Goal: Task Accomplishment & Management: Manage account settings

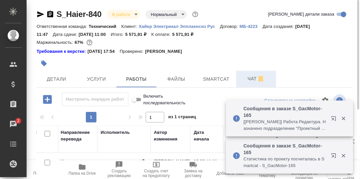
click at [252, 81] on span "Чат" at bounding box center [256, 79] width 32 height 8
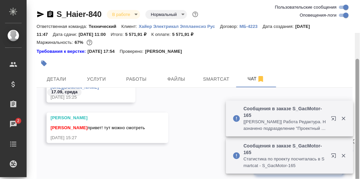
scroll to position [33, 0]
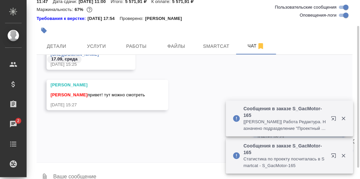
click at [111, 171] on textarea at bounding box center [203, 177] width 300 height 23
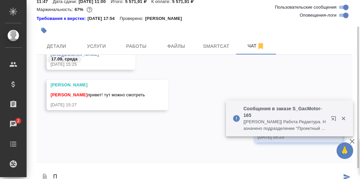
scroll to position [33, 0]
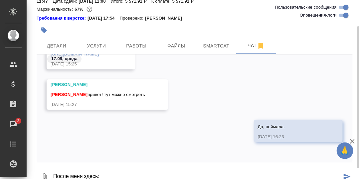
paste textarea "https://drive.awatera.com/apps/files/files/10377342?dir=/Shares/%D0%A5%D0%B0%D0…"
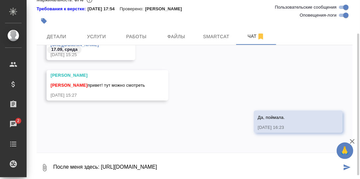
type textarea "После меня здесь: https://drive.awatera.com/apps/files/files/10377342?dir=/Shar…"
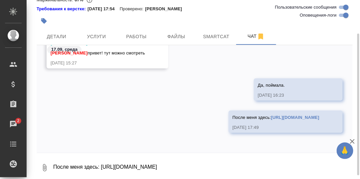
scroll to position [8956, 0]
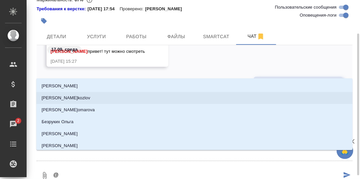
type textarea "@В"
type input "В"
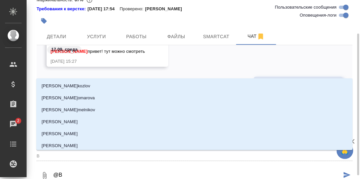
type textarea "@Ве"
type input "Ве"
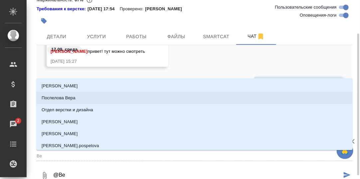
type textarea "@Вер"
type input "Вер"
type textarea "@Вера"
type input "Вера"
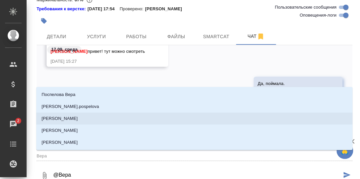
click at [75, 117] on p "[PERSON_NAME]" at bounding box center [60, 118] width 36 height 7
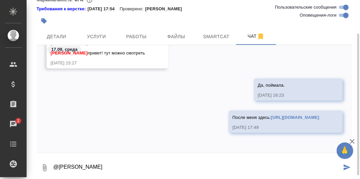
type textarea "@Арсеньева Вера"
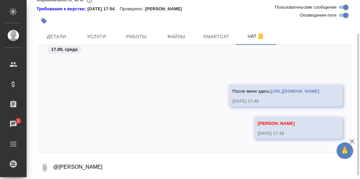
scroll to position [8988, 0]
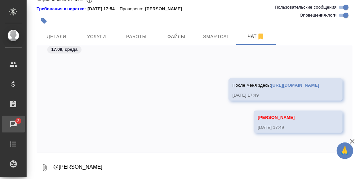
click at [13, 123] on div "Чаты" at bounding box center [5, 124] width 17 height 10
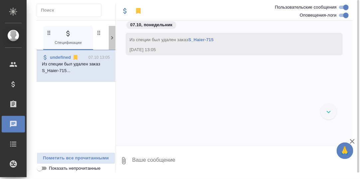
click at [112, 39] on icon at bounding box center [112, 37] width 2 height 3
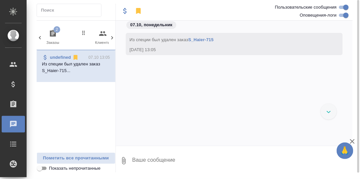
click at [55, 33] on icon "button" at bounding box center [53, 33] width 6 height 7
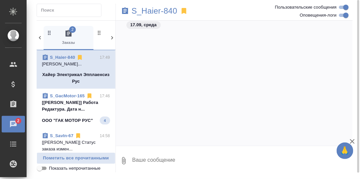
scroll to position [3131, 0]
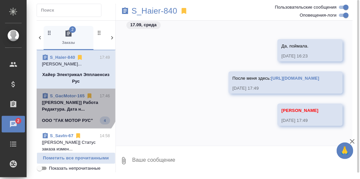
click at [69, 98] on link "S_GacMotor-165" at bounding box center [67, 96] width 35 height 5
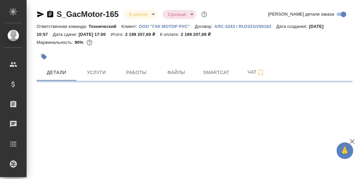
select select "RU"
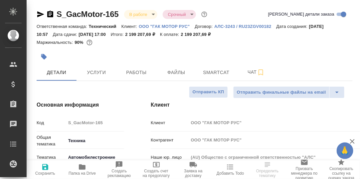
type textarea "x"
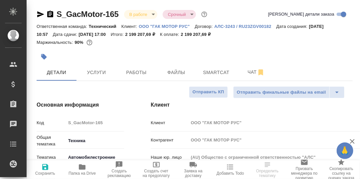
type textarea "x"
type input "[PERSON_NAME]"
type input "Сеитов Павел"
click at [253, 71] on span "Чат" at bounding box center [256, 72] width 32 height 8
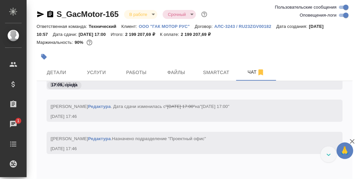
scroll to position [14088, 0]
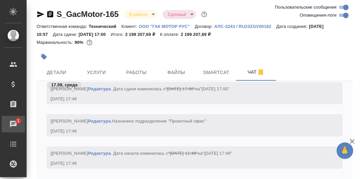
drag, startPoint x: 13, startPoint y: 125, endPoint x: 18, endPoint y: 125, distance: 4.7
click at [13, 125] on div "Чаты" at bounding box center [5, 124] width 17 height 10
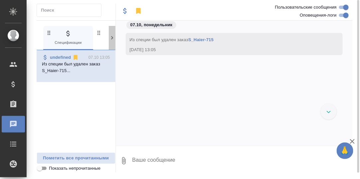
click at [111, 38] on icon at bounding box center [112, 38] width 7 height 7
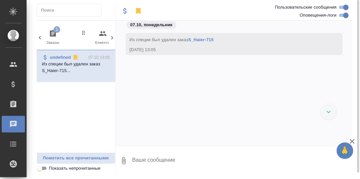
drag, startPoint x: 52, startPoint y: 32, endPoint x: 54, endPoint y: 35, distance: 3.5
click at [52, 33] on icon "button" at bounding box center [53, 33] width 6 height 7
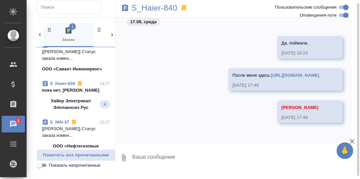
scroll to position [100, 0]
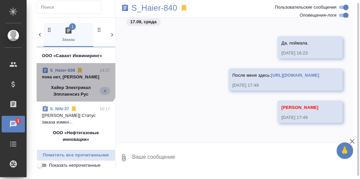
click at [75, 76] on p "пока нет, Оля тегнет" at bounding box center [76, 77] width 68 height 7
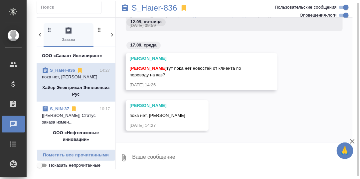
scroll to position [4953, 0]
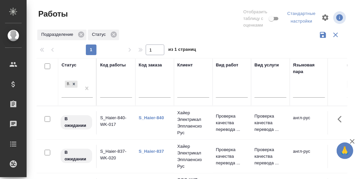
scroll to position [66, 0]
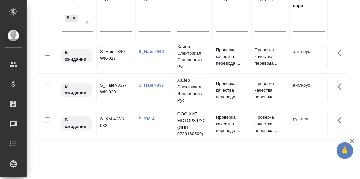
click at [155, 51] on link "S_Haier-840" at bounding box center [151, 51] width 25 height 5
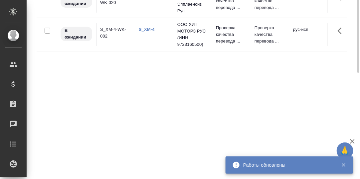
scroll to position [56, 0]
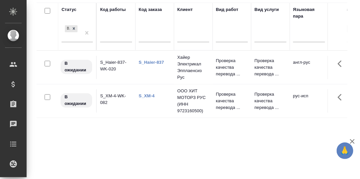
click at [154, 63] on link "S_Haier-837" at bounding box center [151, 62] width 25 height 5
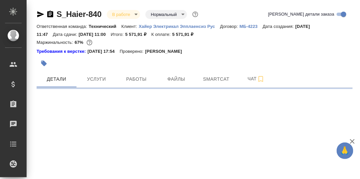
select select "RU"
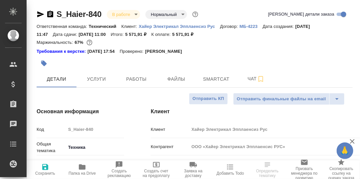
type textarea "x"
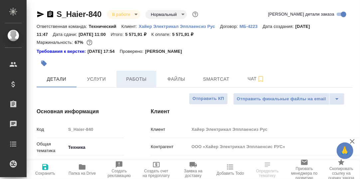
type textarea "x"
click at [138, 81] on span "Работы" at bounding box center [136, 79] width 32 height 8
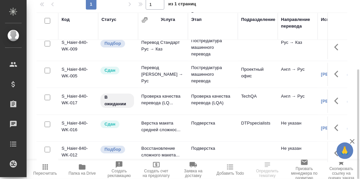
scroll to position [40, 0]
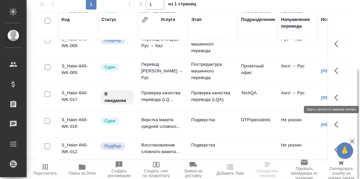
click at [335, 94] on icon "button" at bounding box center [339, 98] width 8 height 8
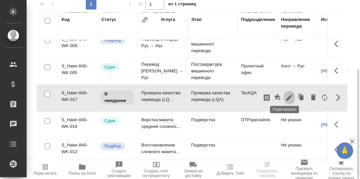
click at [287, 95] on icon "button" at bounding box center [290, 98] width 6 height 6
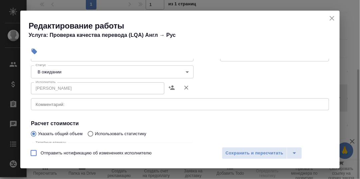
scroll to position [67, 0]
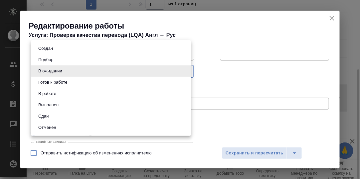
click at [185, 70] on body "🙏 .cls-1 fill:#fff; AWATERA Румянцева Дарья d.rumyantseva Клиенты Спецификации …" at bounding box center [180, 89] width 360 height 179
click at [52, 115] on li "Сдан" at bounding box center [111, 116] width 160 height 11
type input "closed"
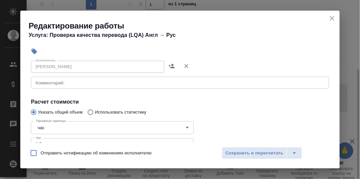
scroll to position [100, 0]
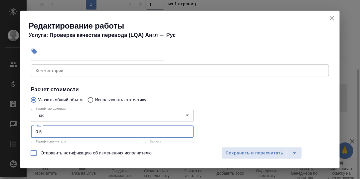
drag, startPoint x: 40, startPoint y: 131, endPoint x: 19, endPoint y: 133, distance: 21.0
click at [21, 132] on div "Параметры Файлы Вид работ Проверка качества перевода (LQA) Вид работ Направлени…" at bounding box center [180, 101] width 320 height 84
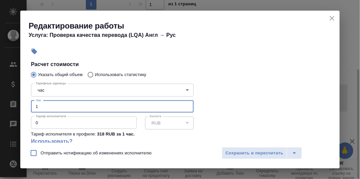
scroll to position [166, 0]
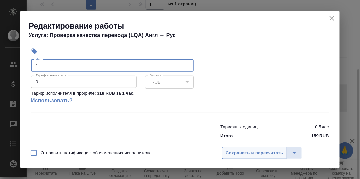
type input "1"
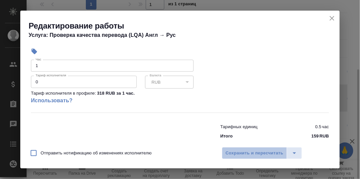
drag, startPoint x: 242, startPoint y: 153, endPoint x: 211, endPoint y: 151, distance: 31.4
click at [241, 152] on span "Сохранить и пересчитать" at bounding box center [255, 154] width 58 height 8
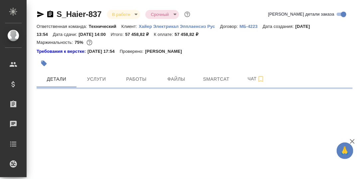
select select "RU"
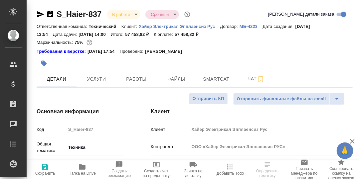
type textarea "x"
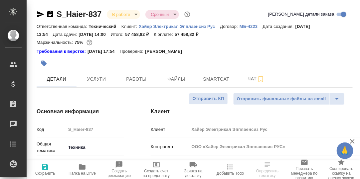
type textarea "x"
click at [145, 80] on span "Работы" at bounding box center [136, 79] width 32 height 8
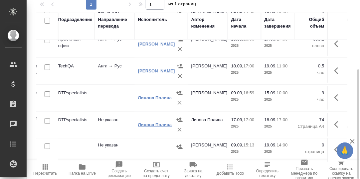
scroll to position [67, 178]
